Goal: Task Accomplishment & Management: Use online tool/utility

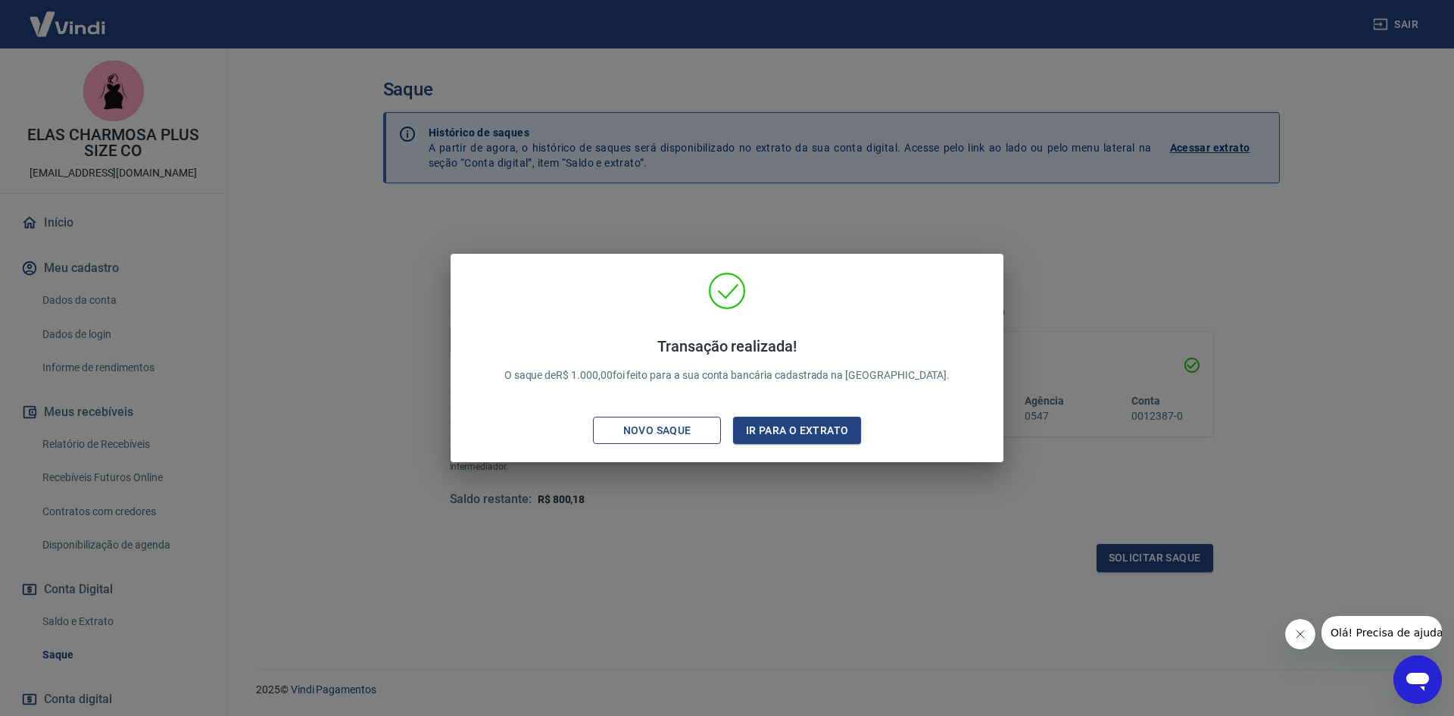
click at [695, 442] on button "Novo saque" at bounding box center [657, 431] width 128 height 28
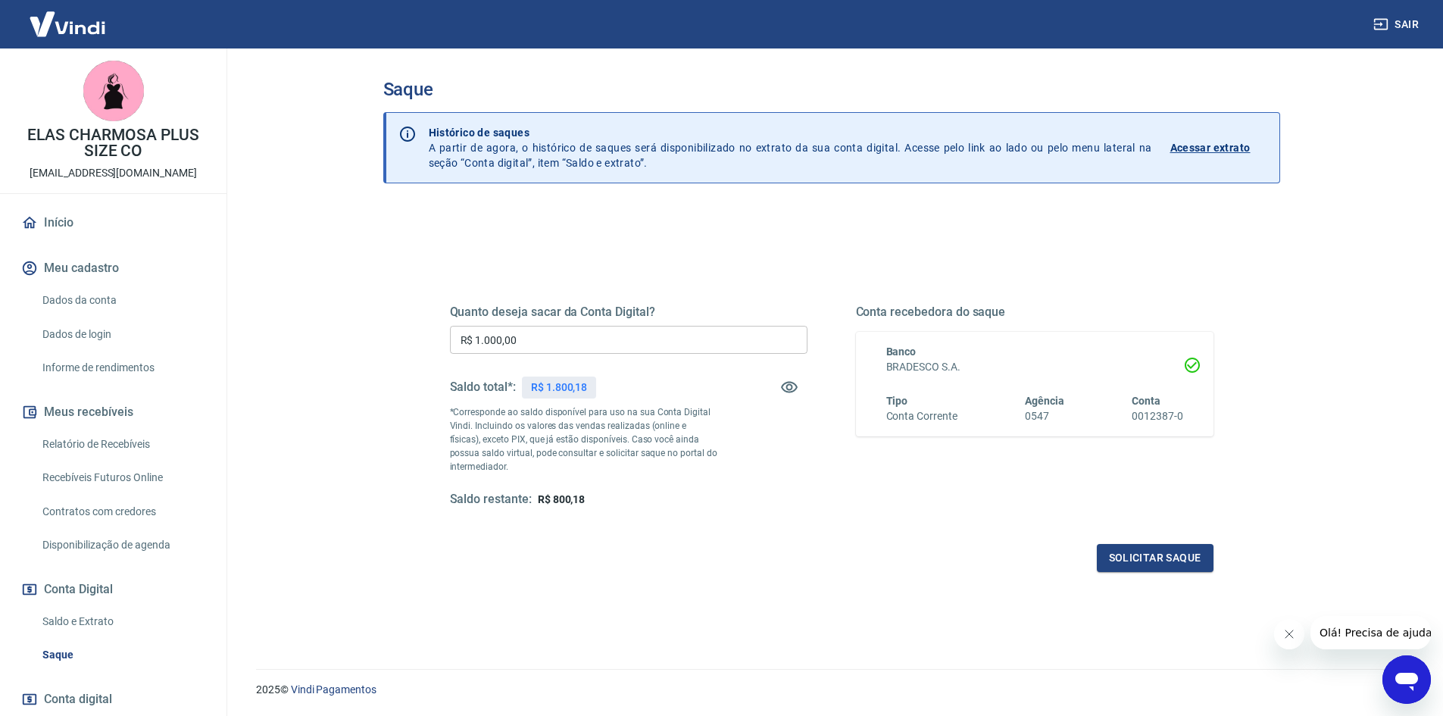
click at [78, 222] on link "Início" at bounding box center [113, 222] width 190 height 33
click at [542, 339] on input "R$ 0,00" at bounding box center [629, 340] width 358 height 28
type input "R$ 800,00"
click at [667, 597] on div "Quanto deseja sacar da Conta Digital? R$ 800,00 ​ Saldo total*: R$ 800,18 *Corr…" at bounding box center [831, 485] width 897 height 554
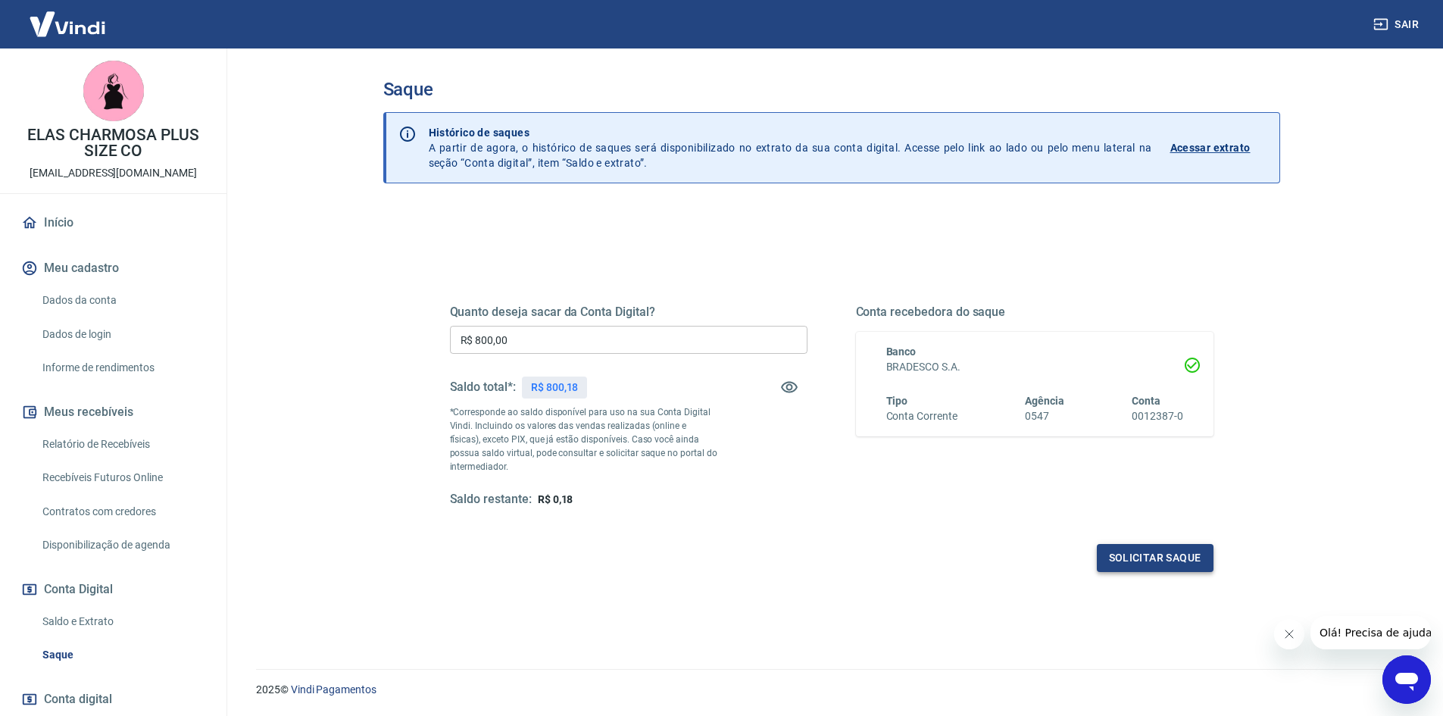
click at [1161, 544] on button "Solicitar saque" at bounding box center [1155, 558] width 117 height 28
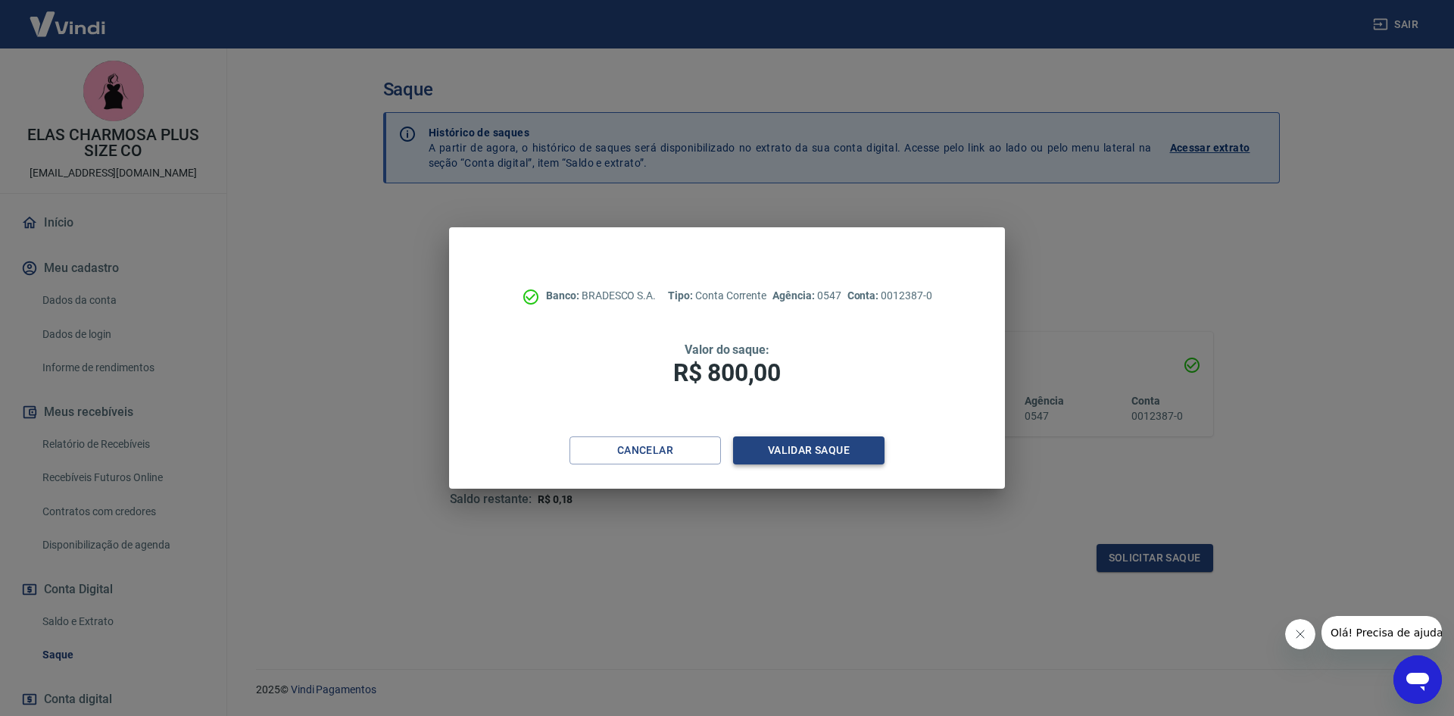
click at [860, 454] on button "Validar saque" at bounding box center [808, 450] width 151 height 28
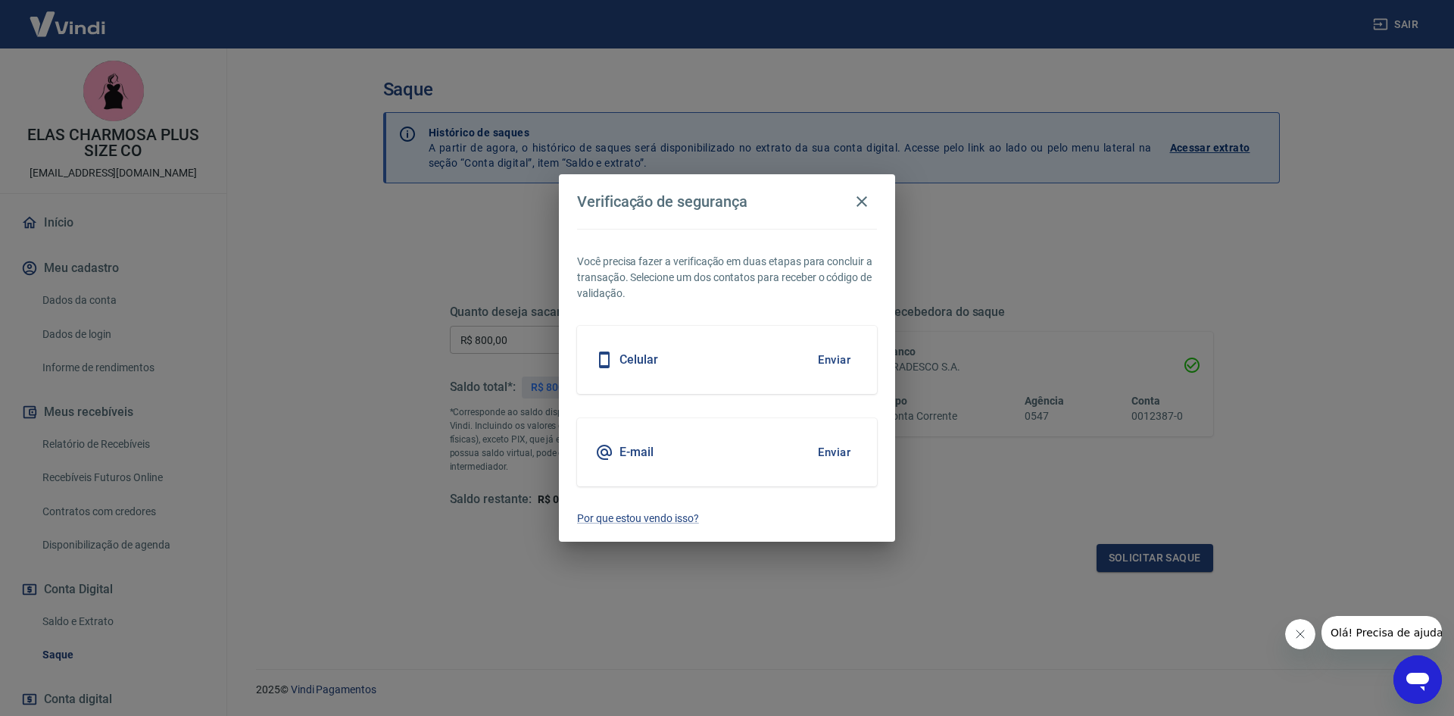
click at [831, 358] on button "Enviar" at bounding box center [834, 360] width 49 height 32
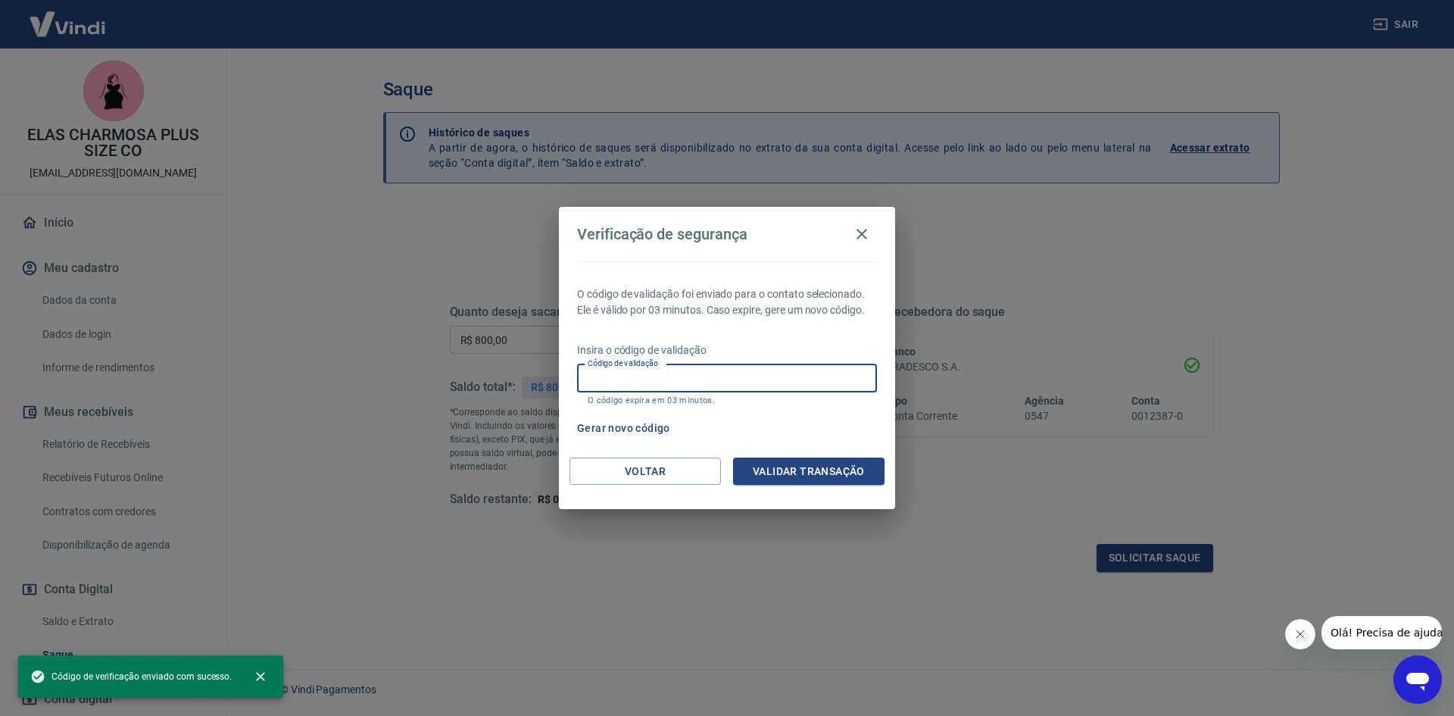
click at [741, 388] on input "Código de validação" at bounding box center [727, 378] width 300 height 28
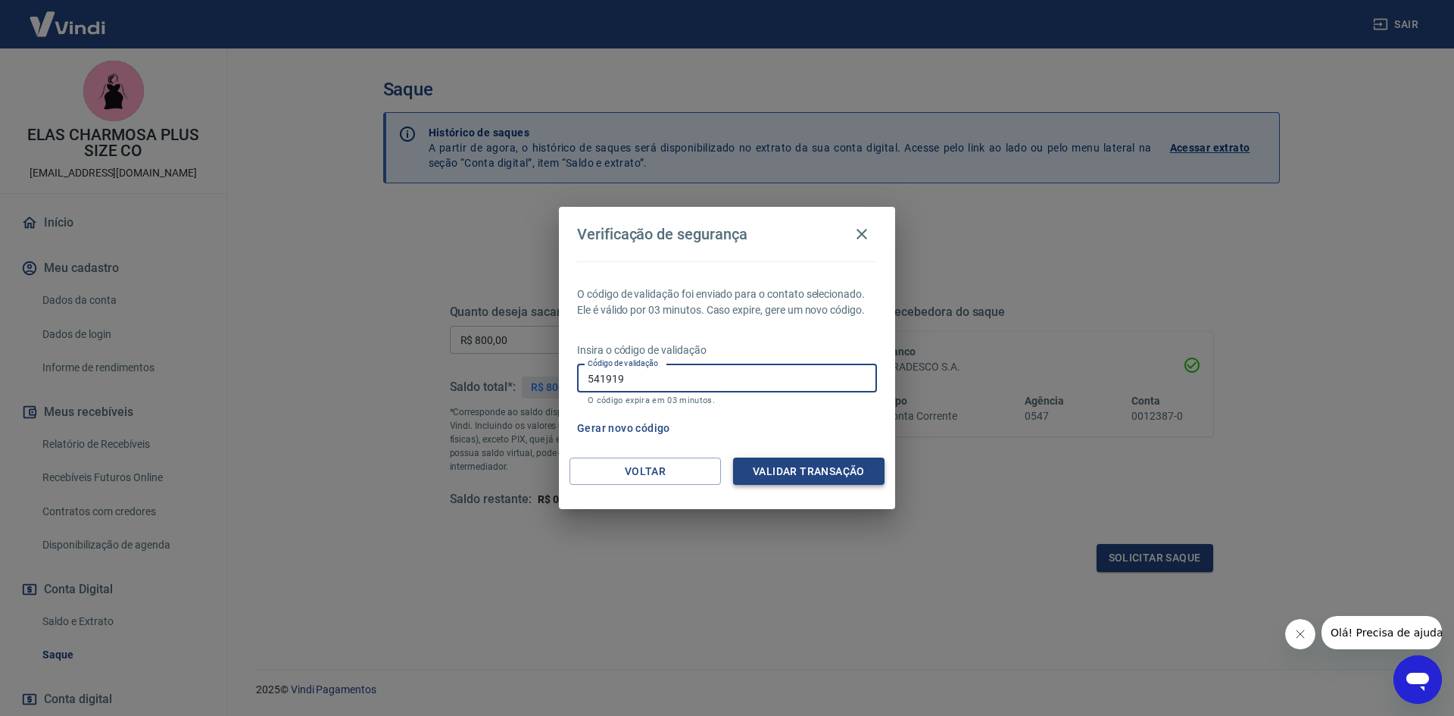
type input "541919"
click at [810, 475] on button "Validar transação" at bounding box center [808, 472] width 151 height 28
